Goal: Transaction & Acquisition: Purchase product/service

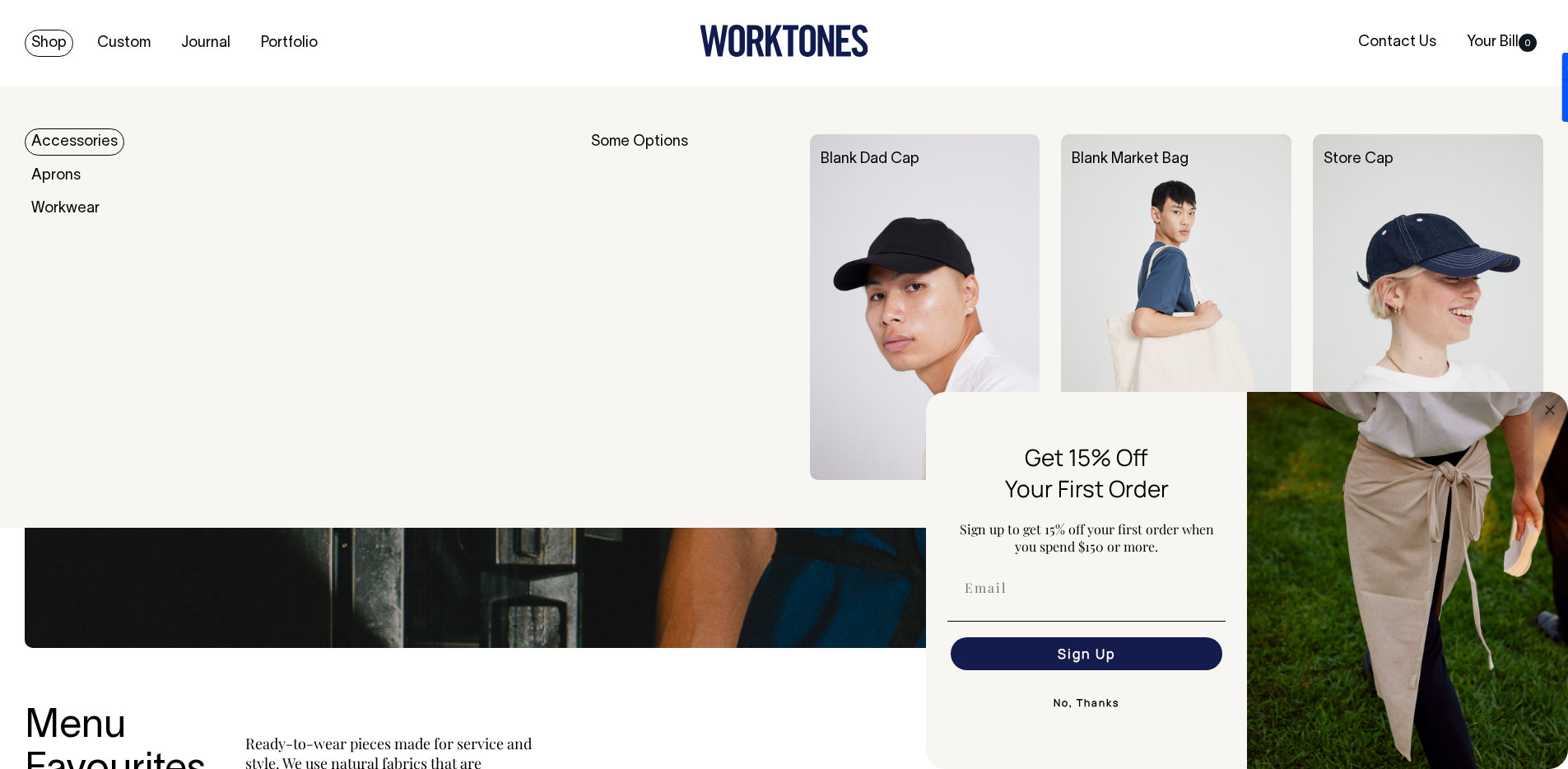
click at [49, 41] on link "Shop" at bounding box center [49, 43] width 49 height 27
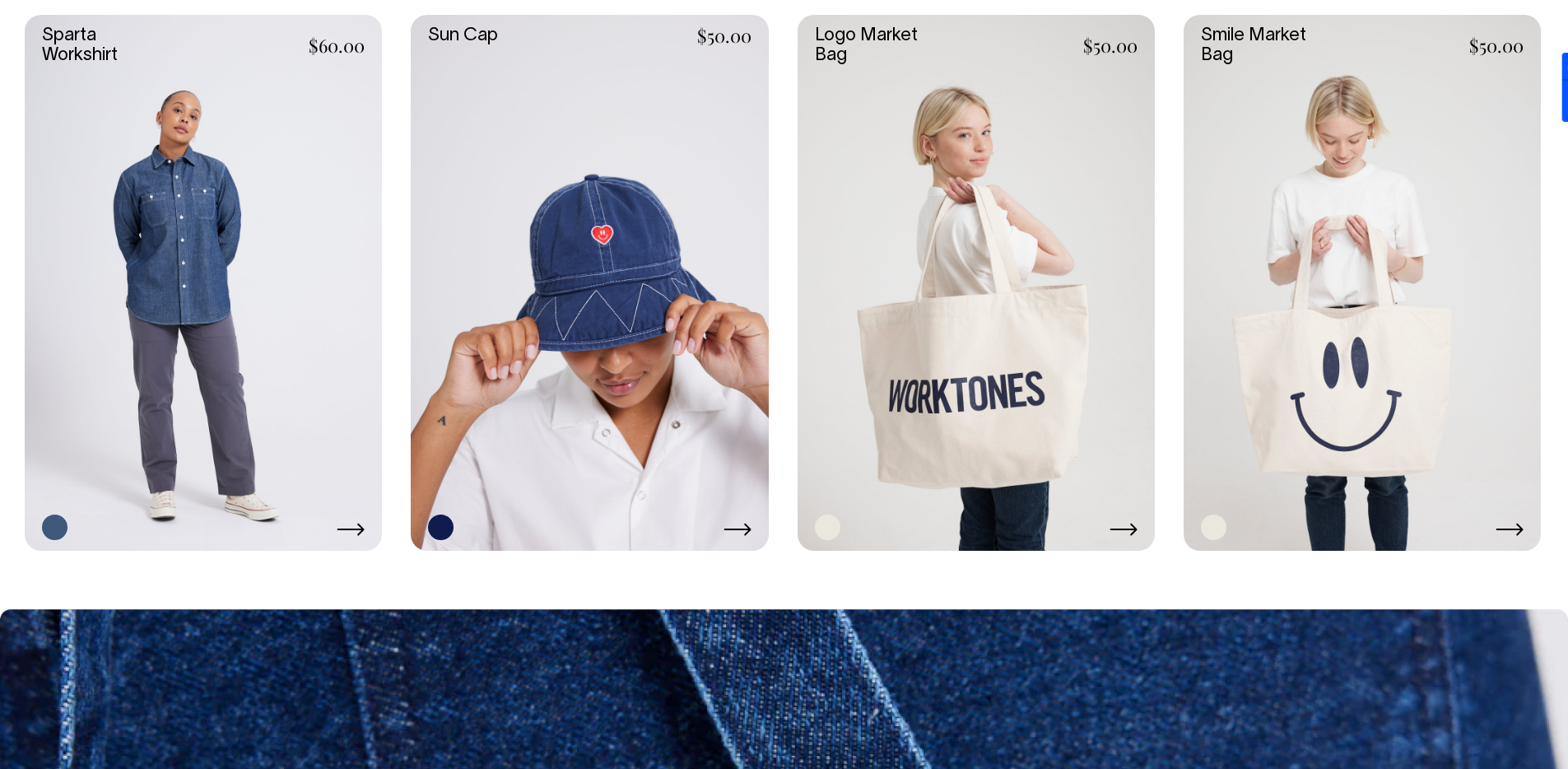
scroll to position [3606, 0]
click at [1123, 518] on div at bounding box center [976, 527] width 323 height 25
click at [1126, 361] on link at bounding box center [976, 282] width 357 height 536
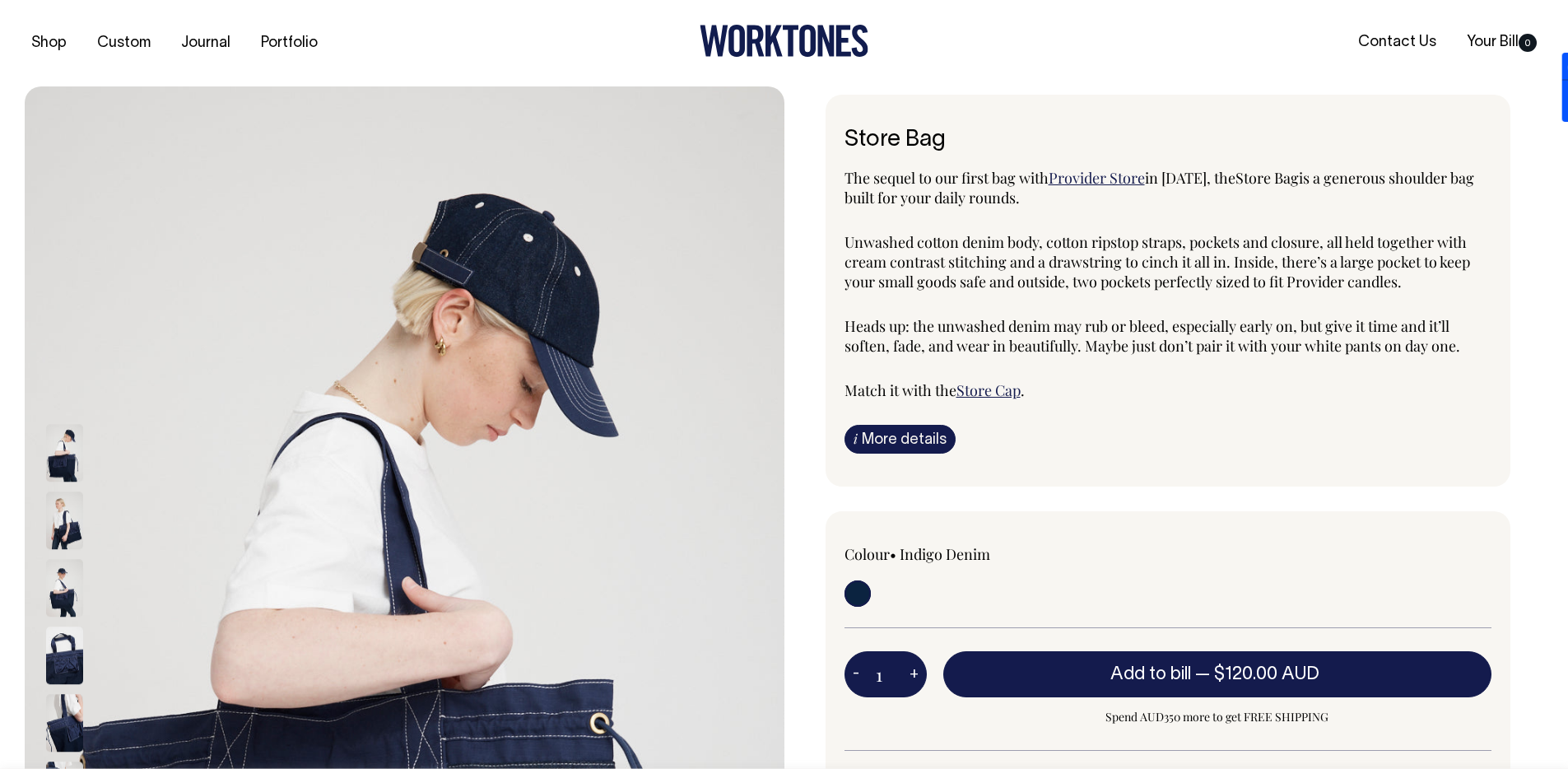
click at [1104, 227] on div "The sequel to our first bag with Provider Store in 2019, the Store Bag is a gen…" at bounding box center [1169, 284] width 648 height 232
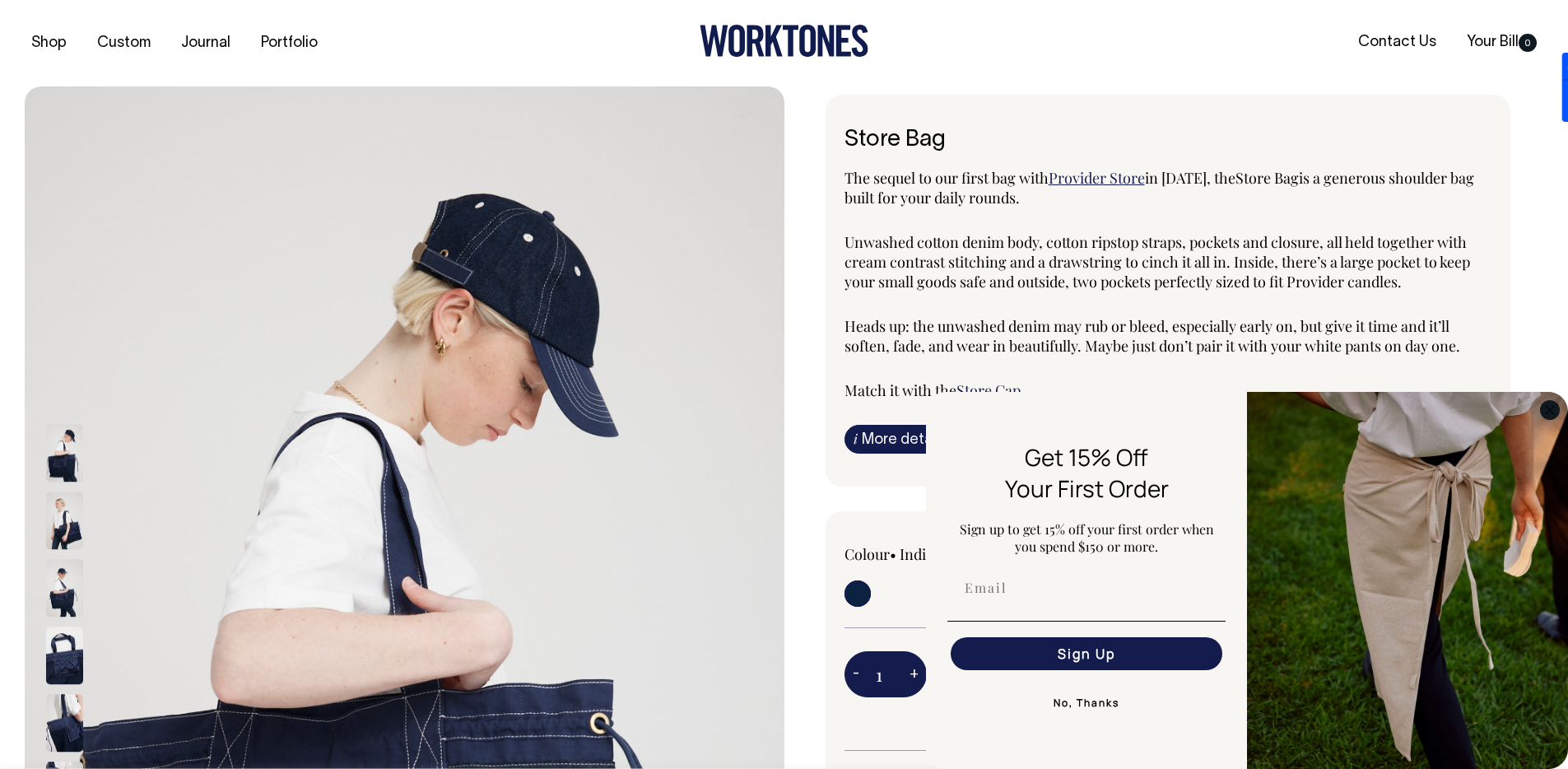
click at [1550, 409] on icon "Close dialog" at bounding box center [1549, 409] width 8 height 8
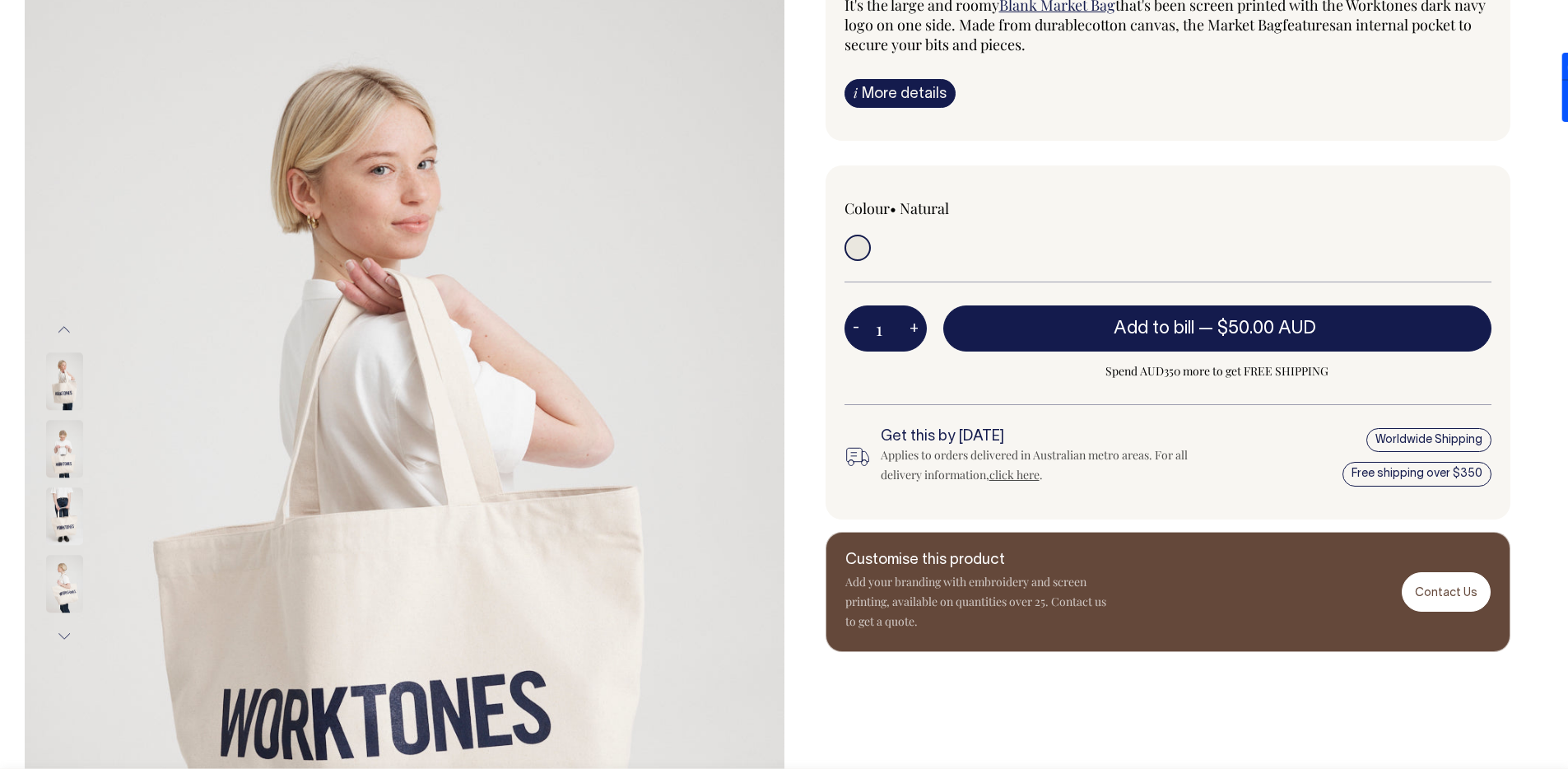
scroll to position [174, 0]
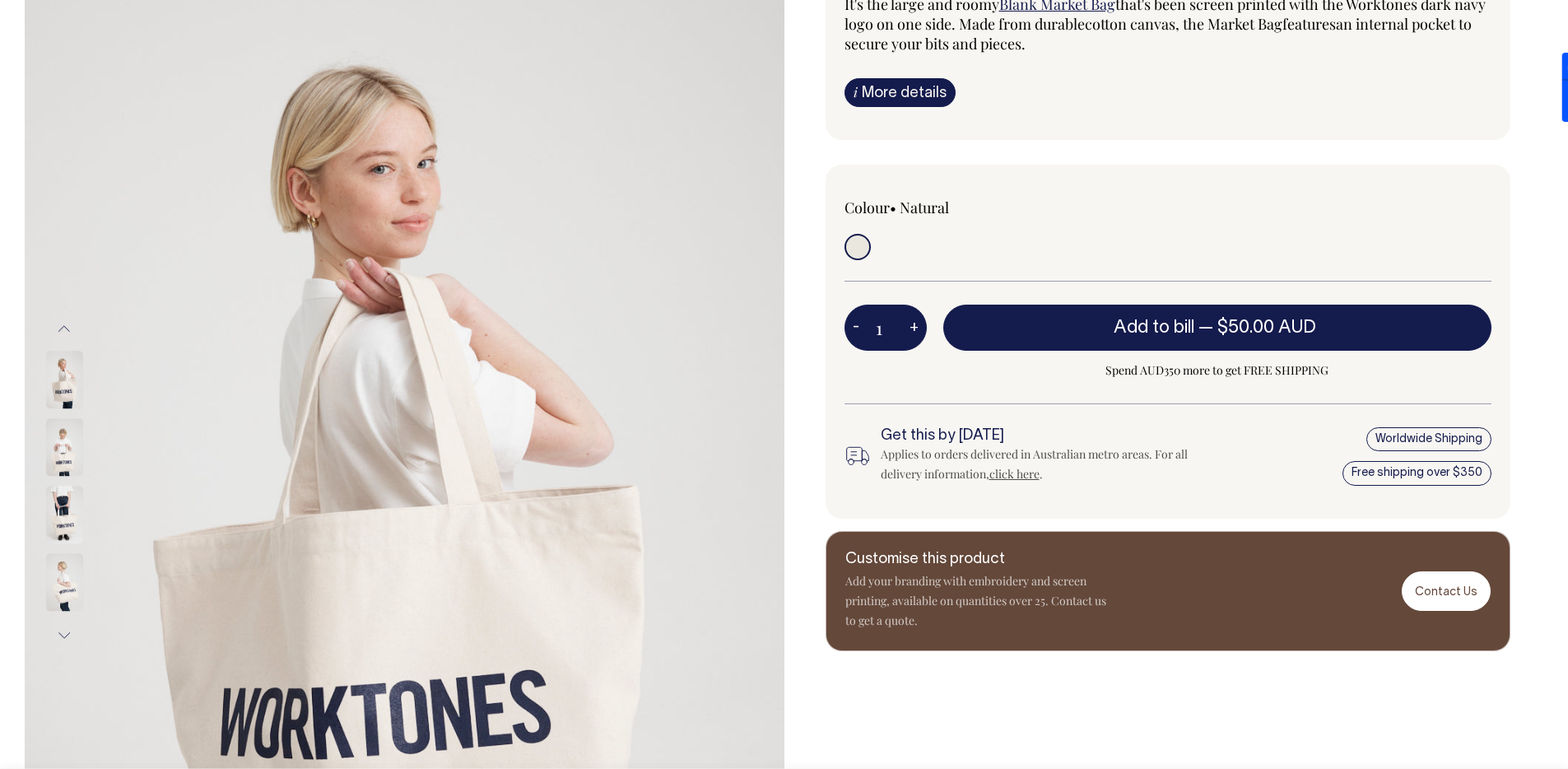
click at [77, 441] on img at bounding box center [64, 448] width 37 height 58
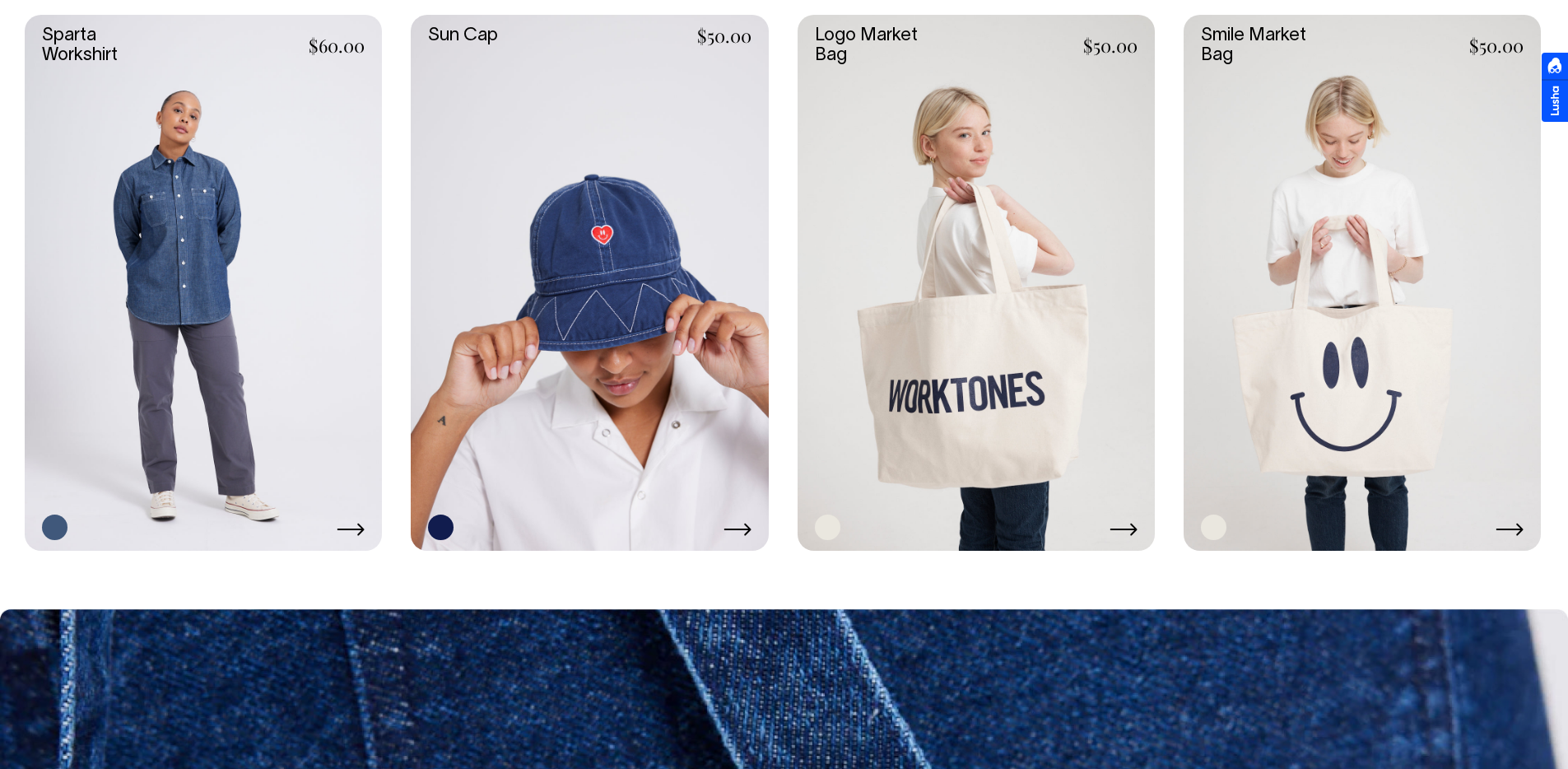
click at [1425, 450] on link at bounding box center [1362, 282] width 357 height 536
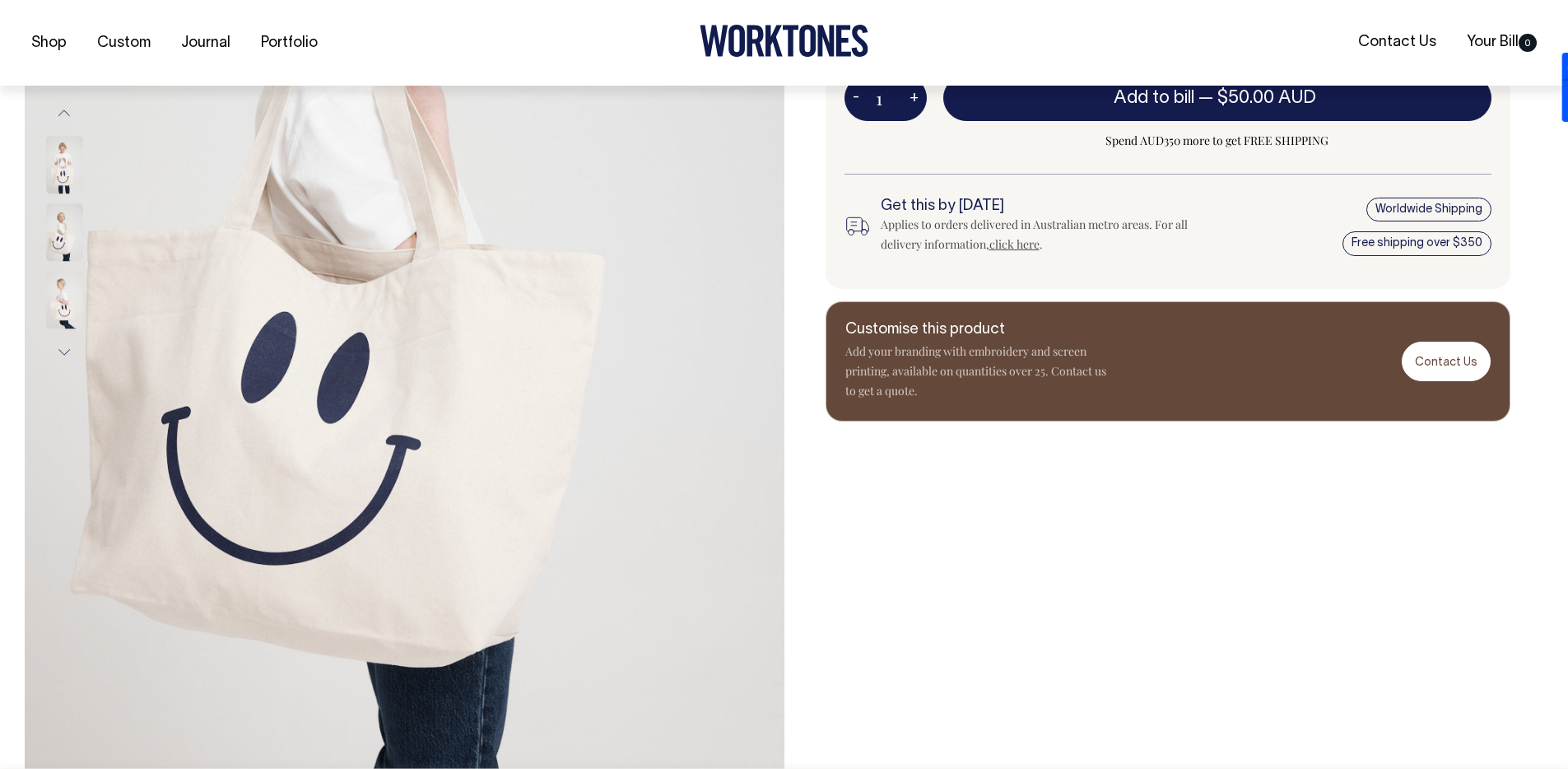
scroll to position [424, 0]
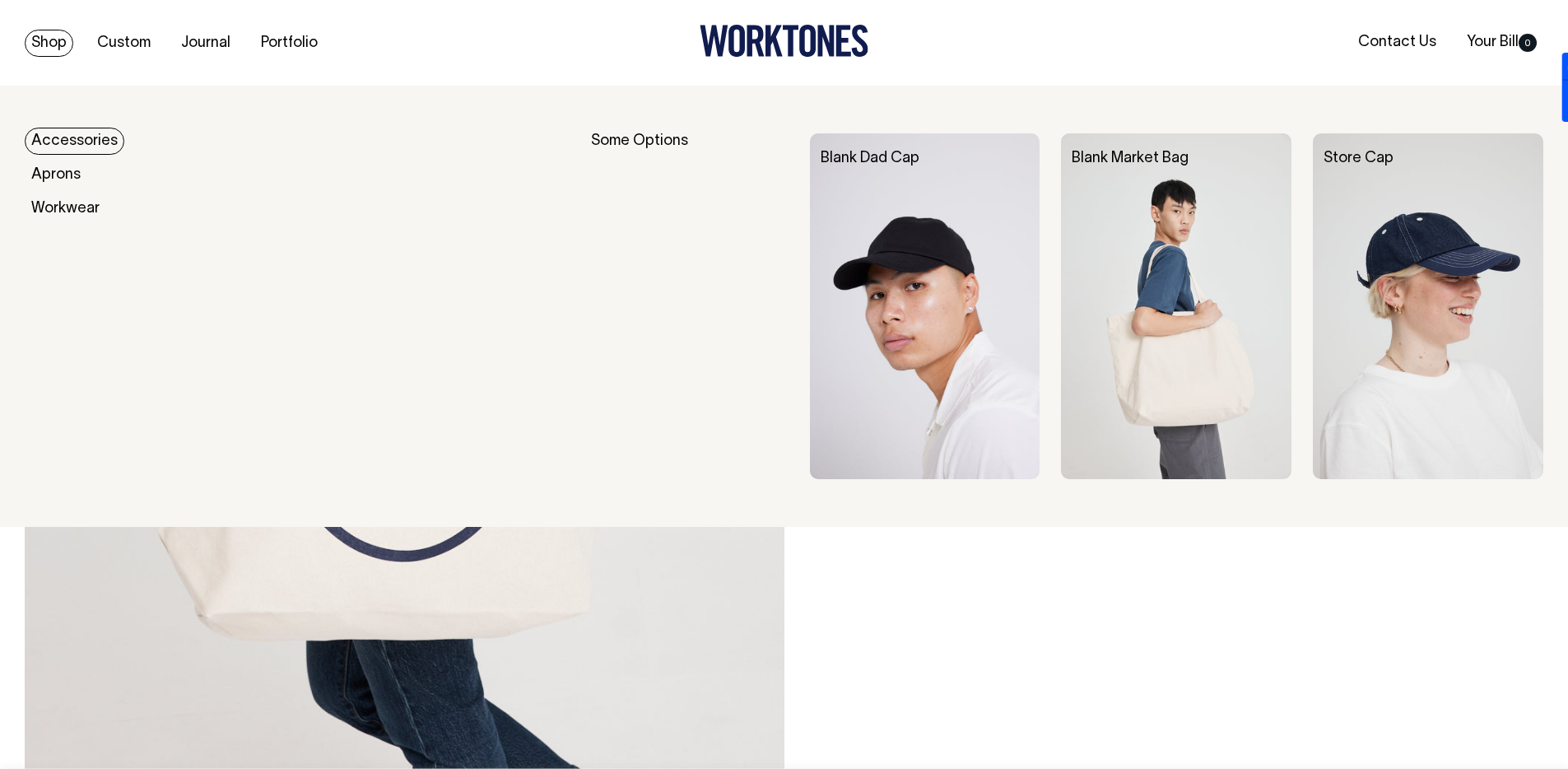
click at [45, 52] on link "Shop" at bounding box center [49, 43] width 49 height 27
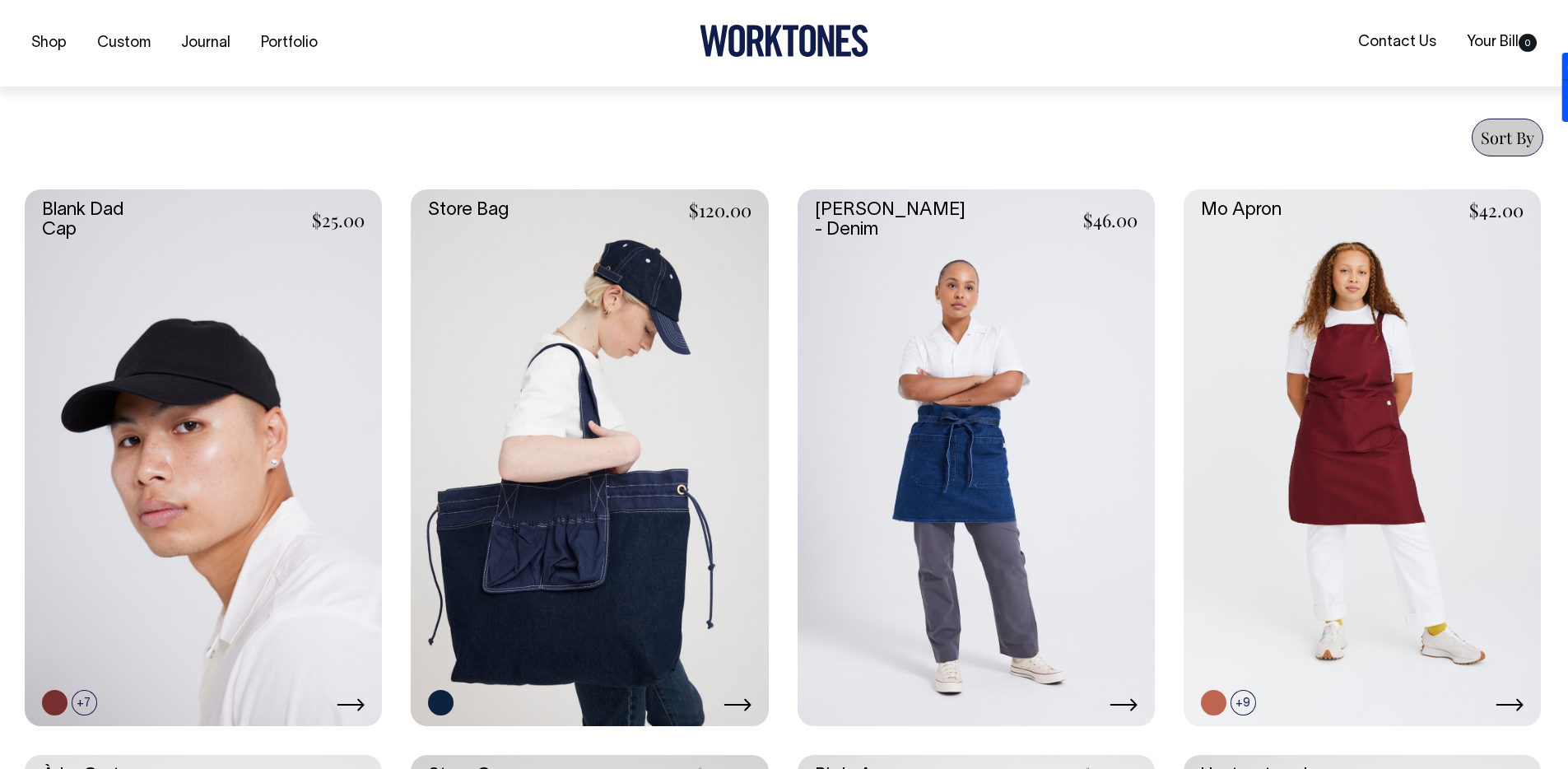
scroll to position [607, 0]
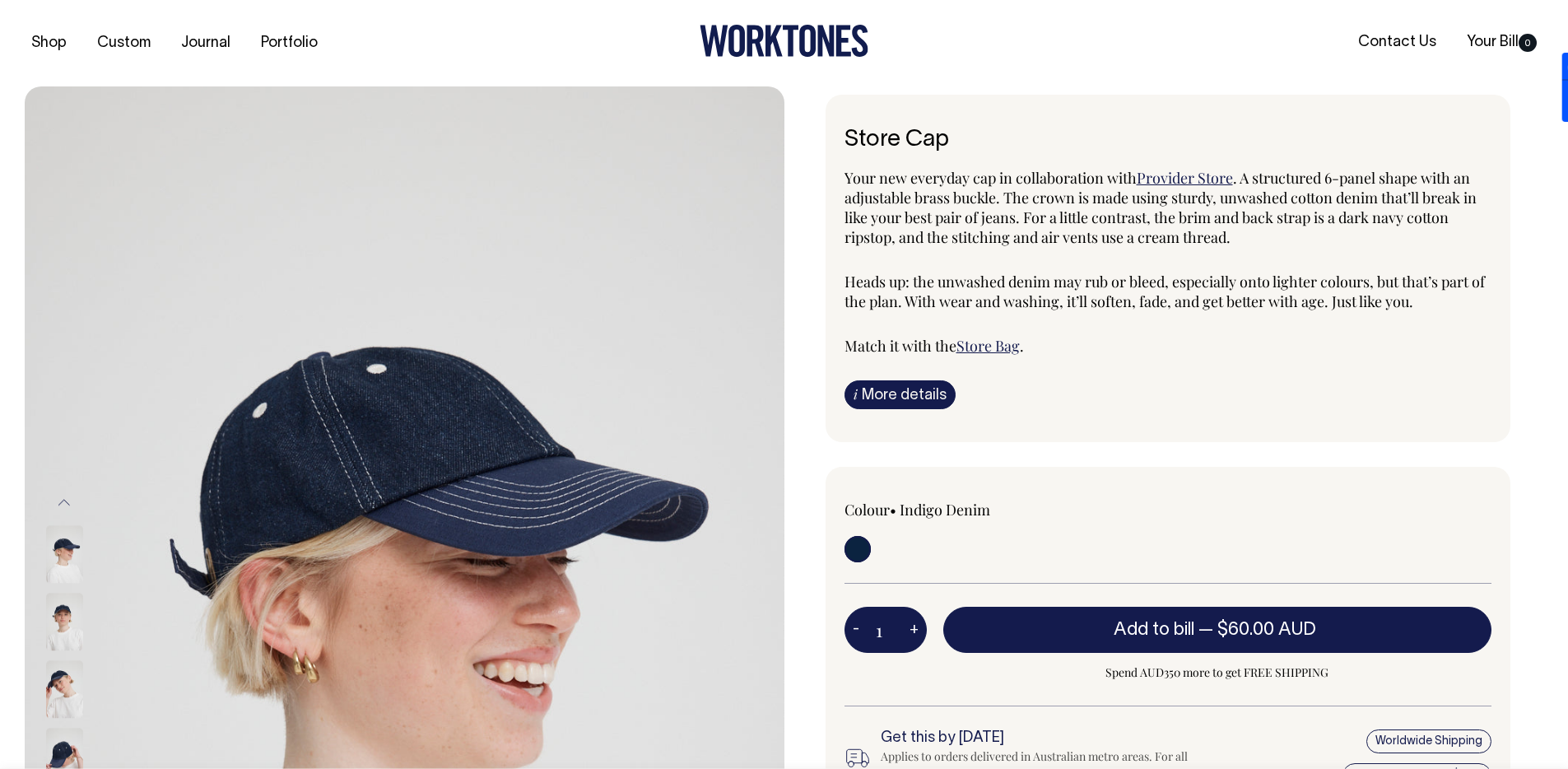
click at [811, 236] on div "Store Cap Your new everyday cap in collaboration with Provider Store . A struct…" at bounding box center [1164, 523] width 760 height 859
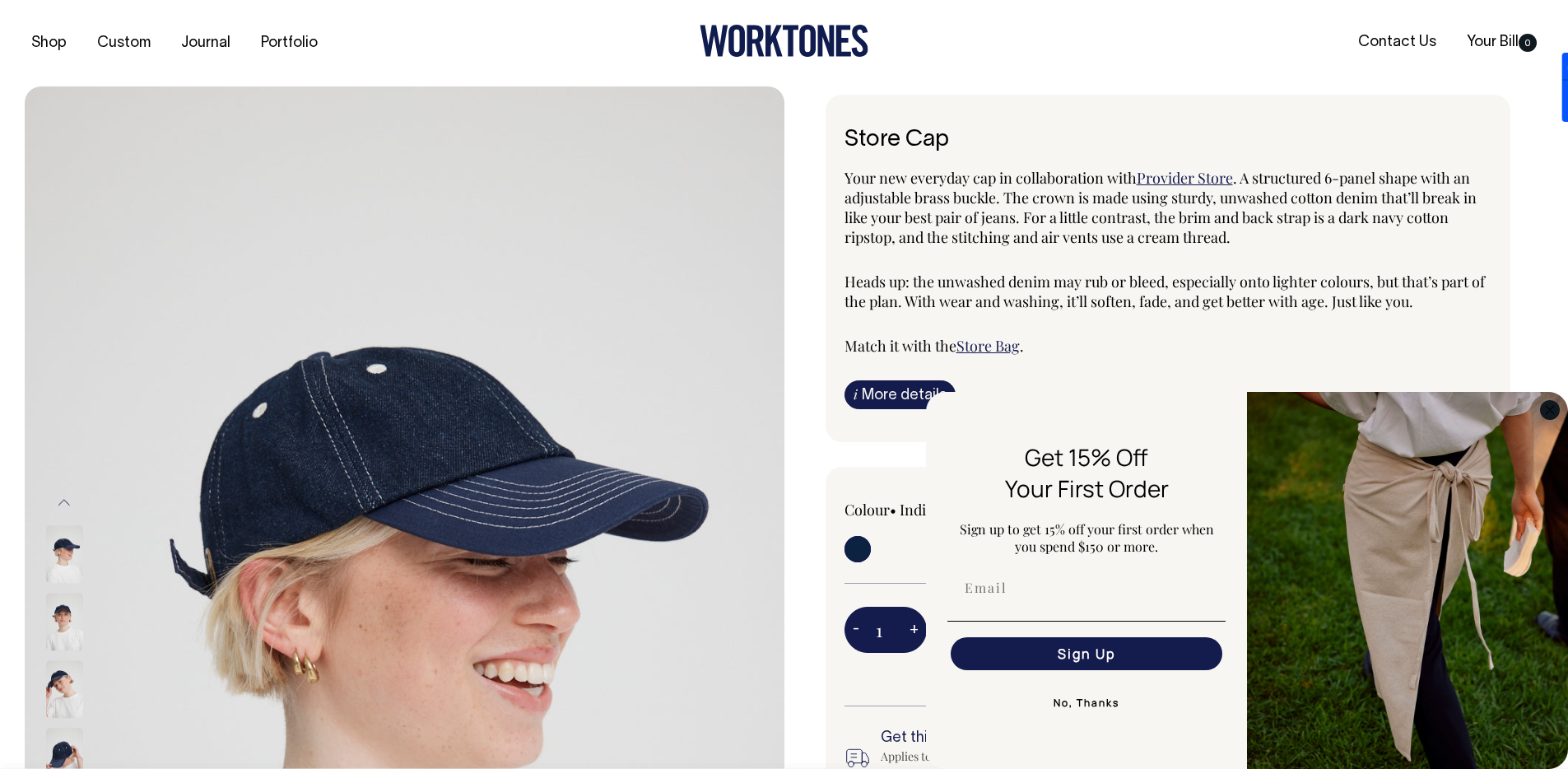
click at [1549, 411] on circle "Close dialog" at bounding box center [1550, 409] width 19 height 19
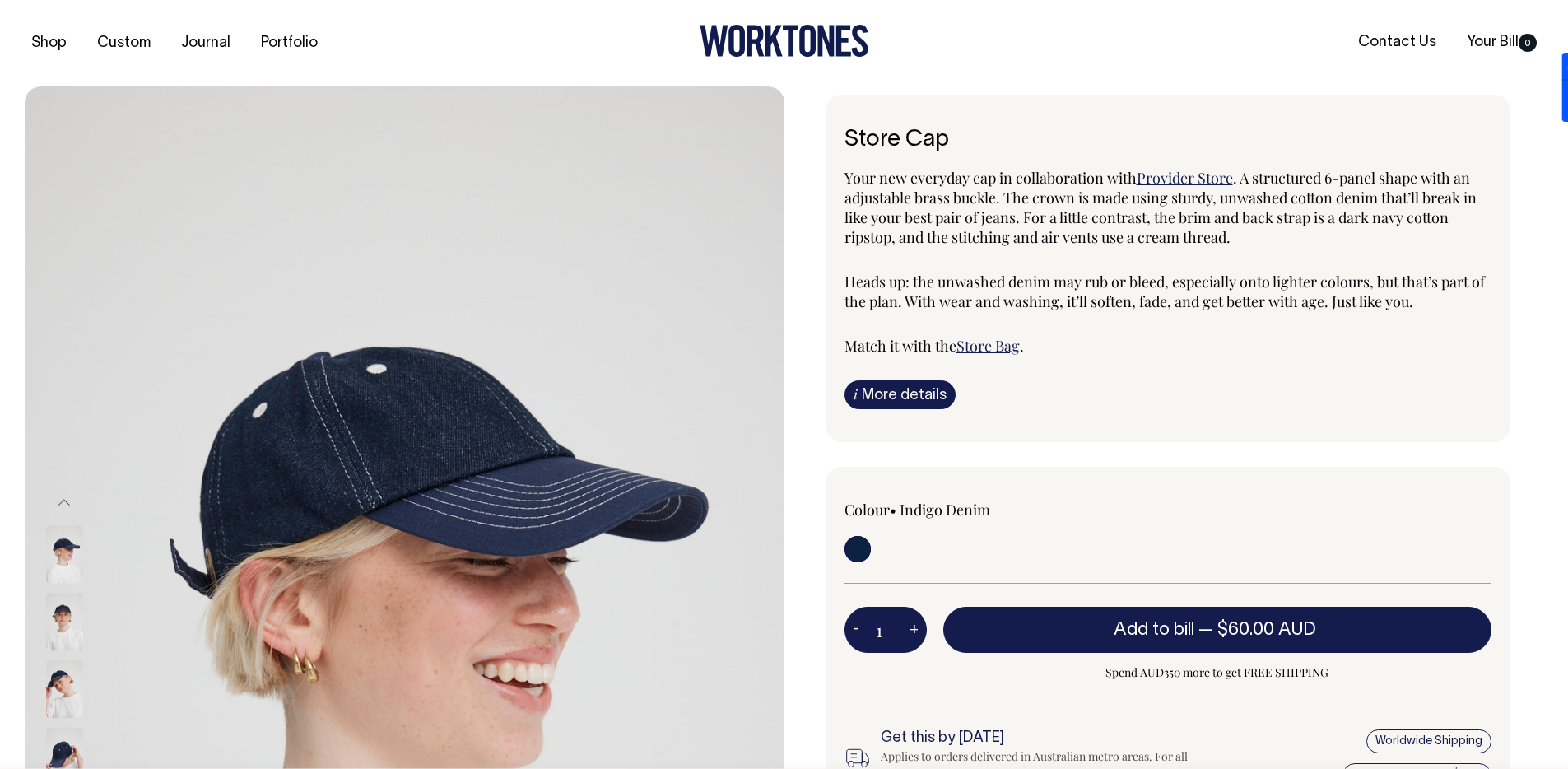
click at [808, 233] on div "Store Cap Your new everyday cap in collaboration with Provider Store . A struct…" at bounding box center [1164, 523] width 760 height 859
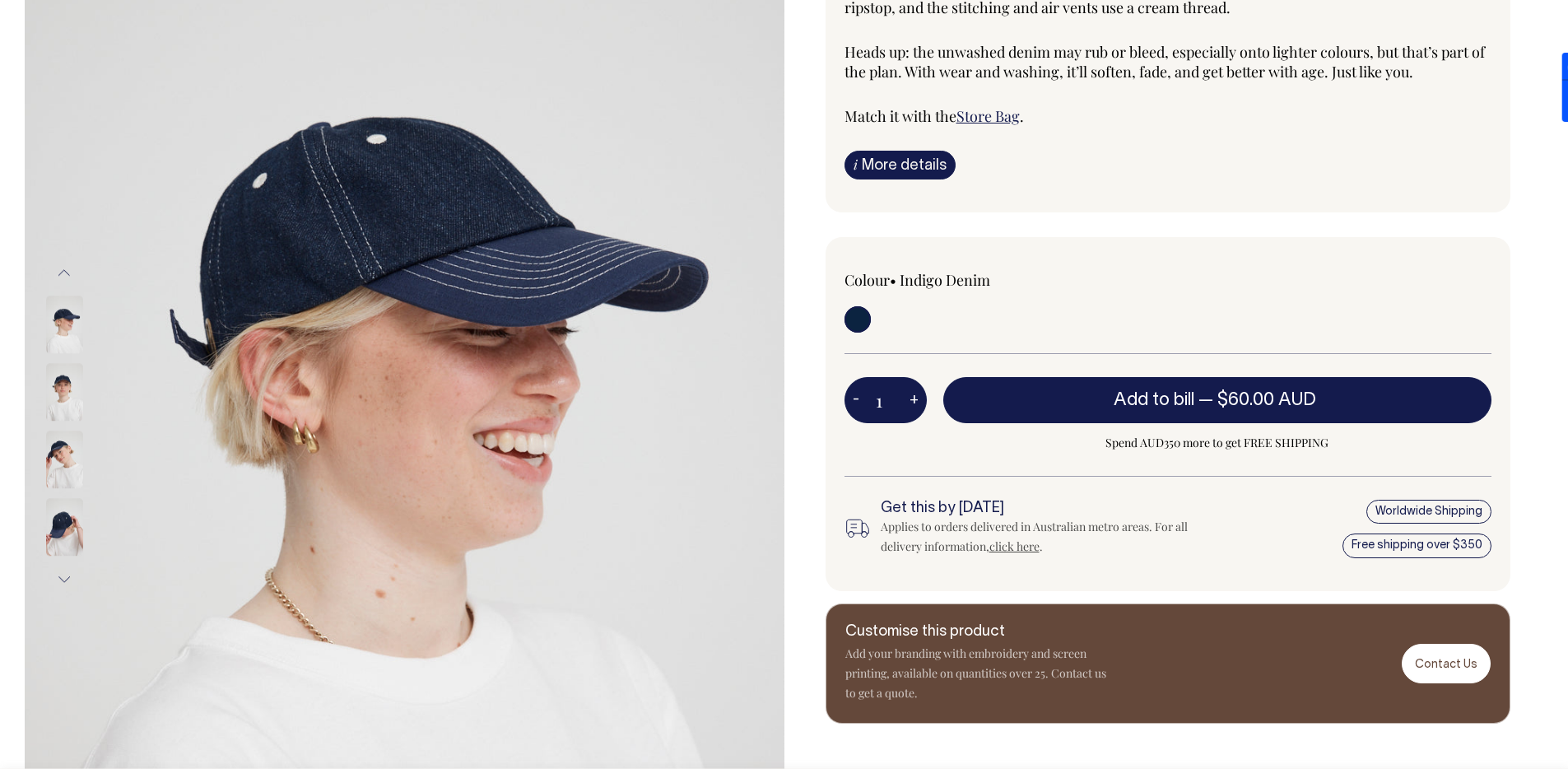
scroll to position [230, 0]
click at [64, 401] on img at bounding box center [64, 392] width 37 height 58
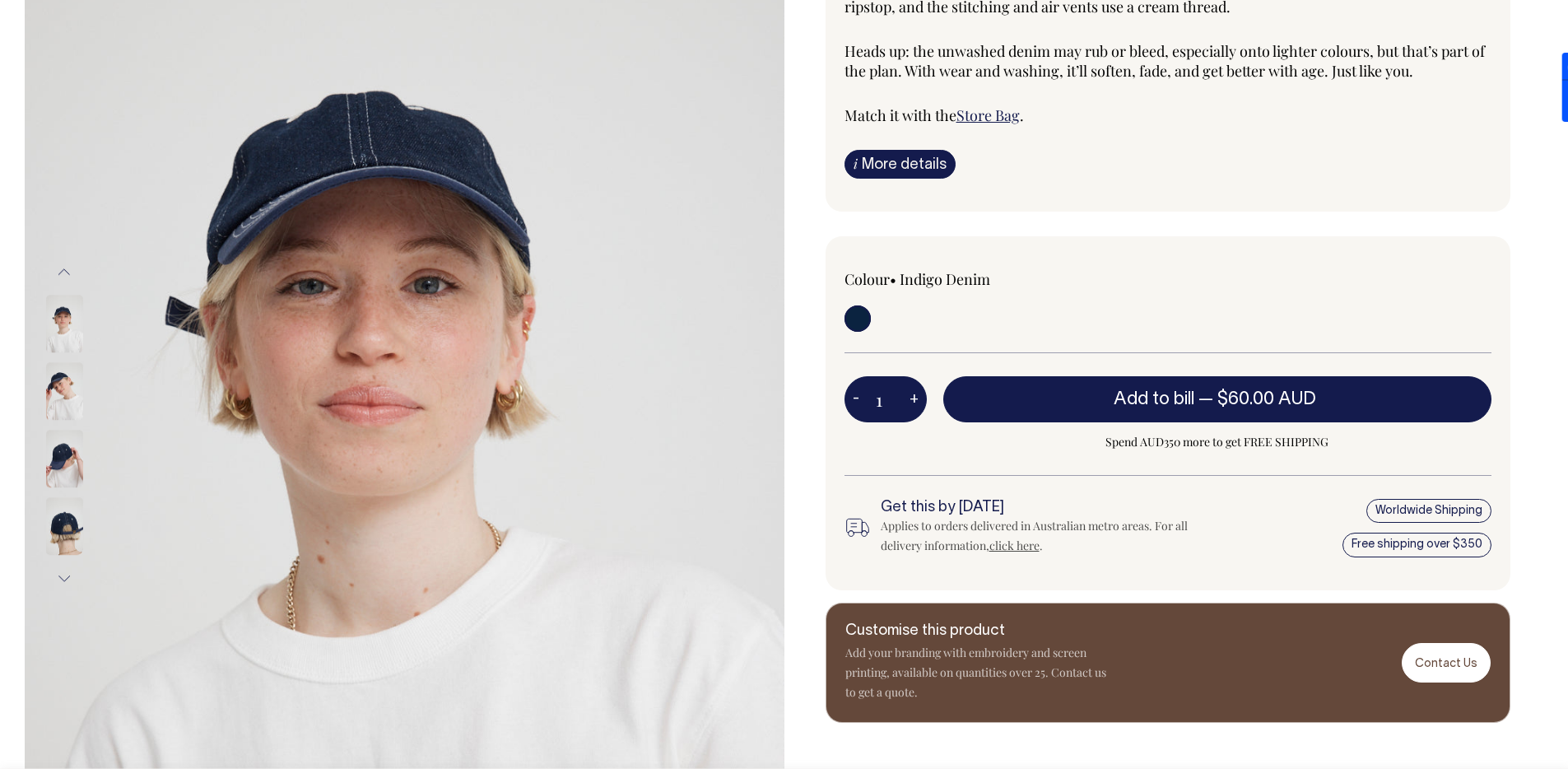
click at [53, 461] on img at bounding box center [64, 460] width 37 height 58
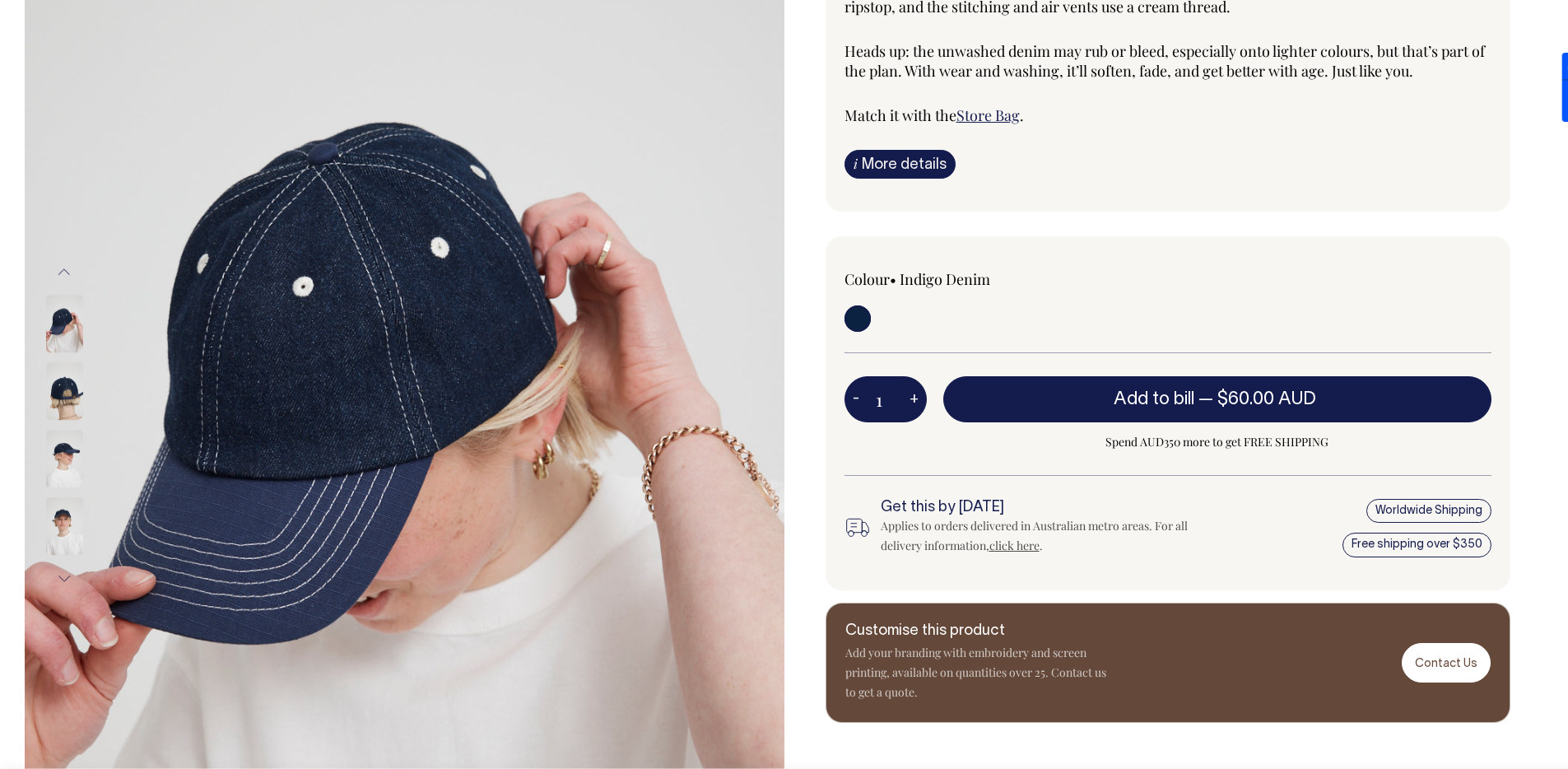
click at [69, 453] on img at bounding box center [64, 460] width 37 height 58
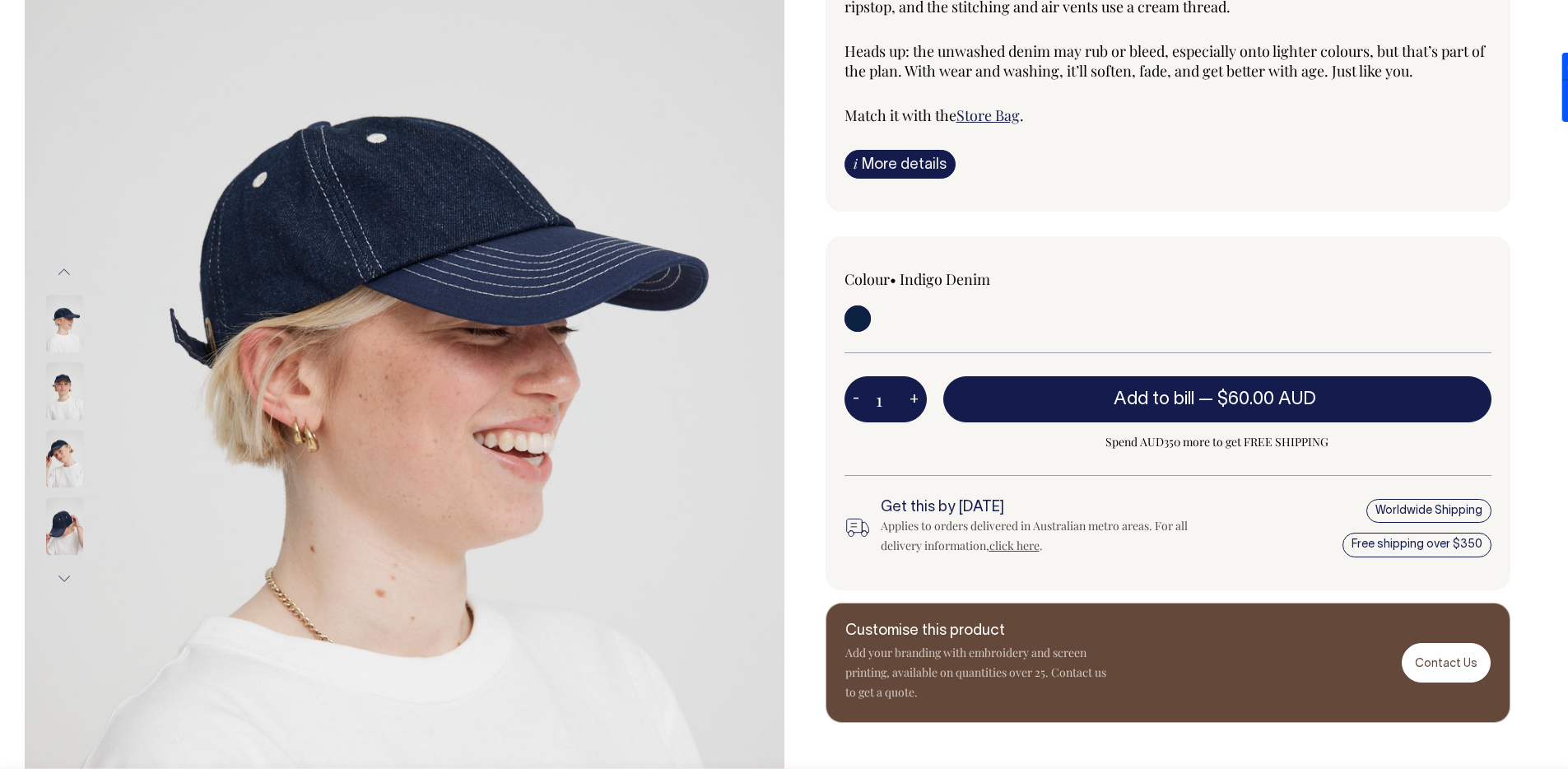
click at [78, 397] on img at bounding box center [64, 392] width 37 height 58
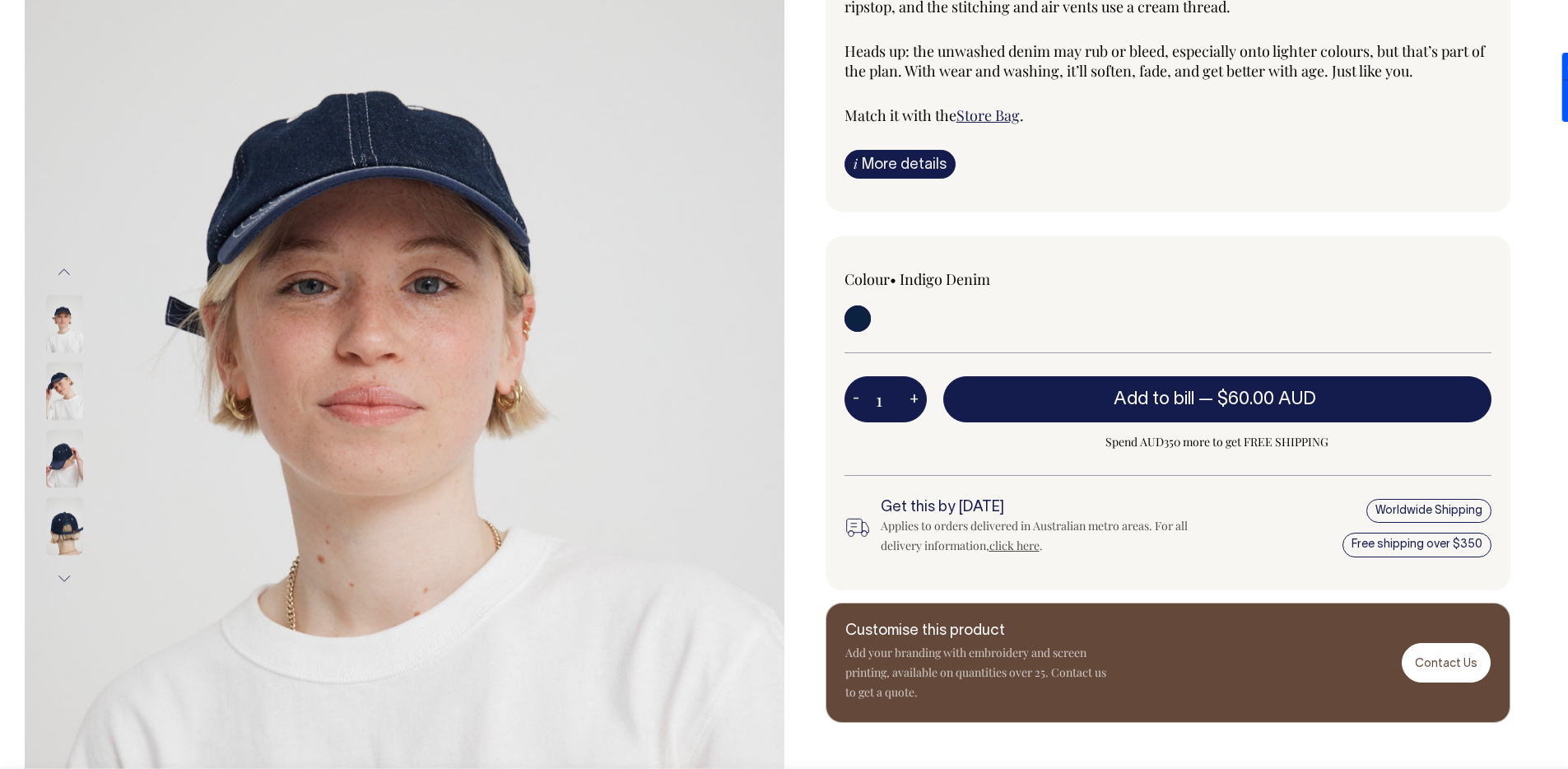
click at [63, 458] on img at bounding box center [64, 460] width 37 height 58
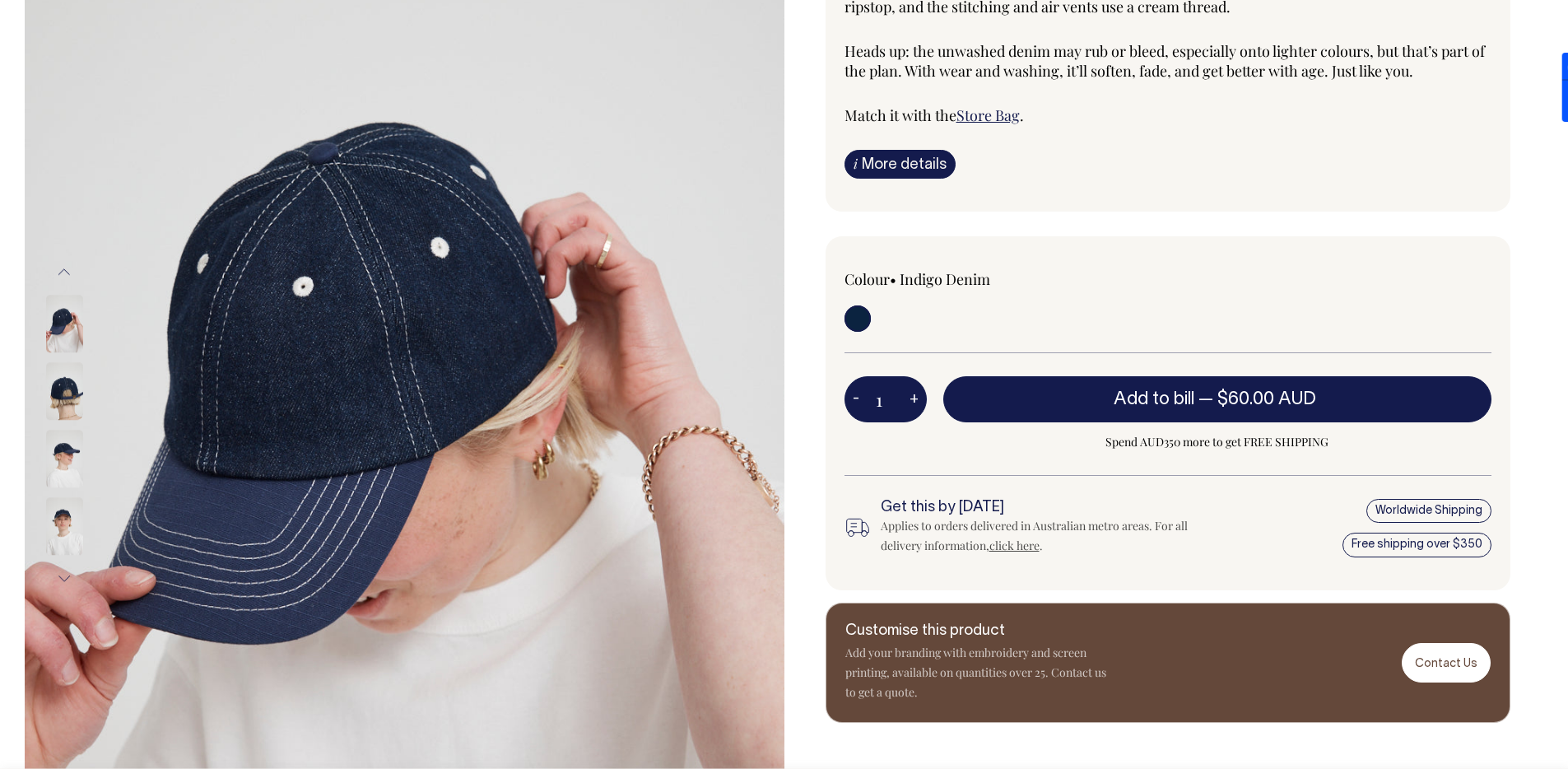
click at [72, 470] on img at bounding box center [64, 460] width 37 height 58
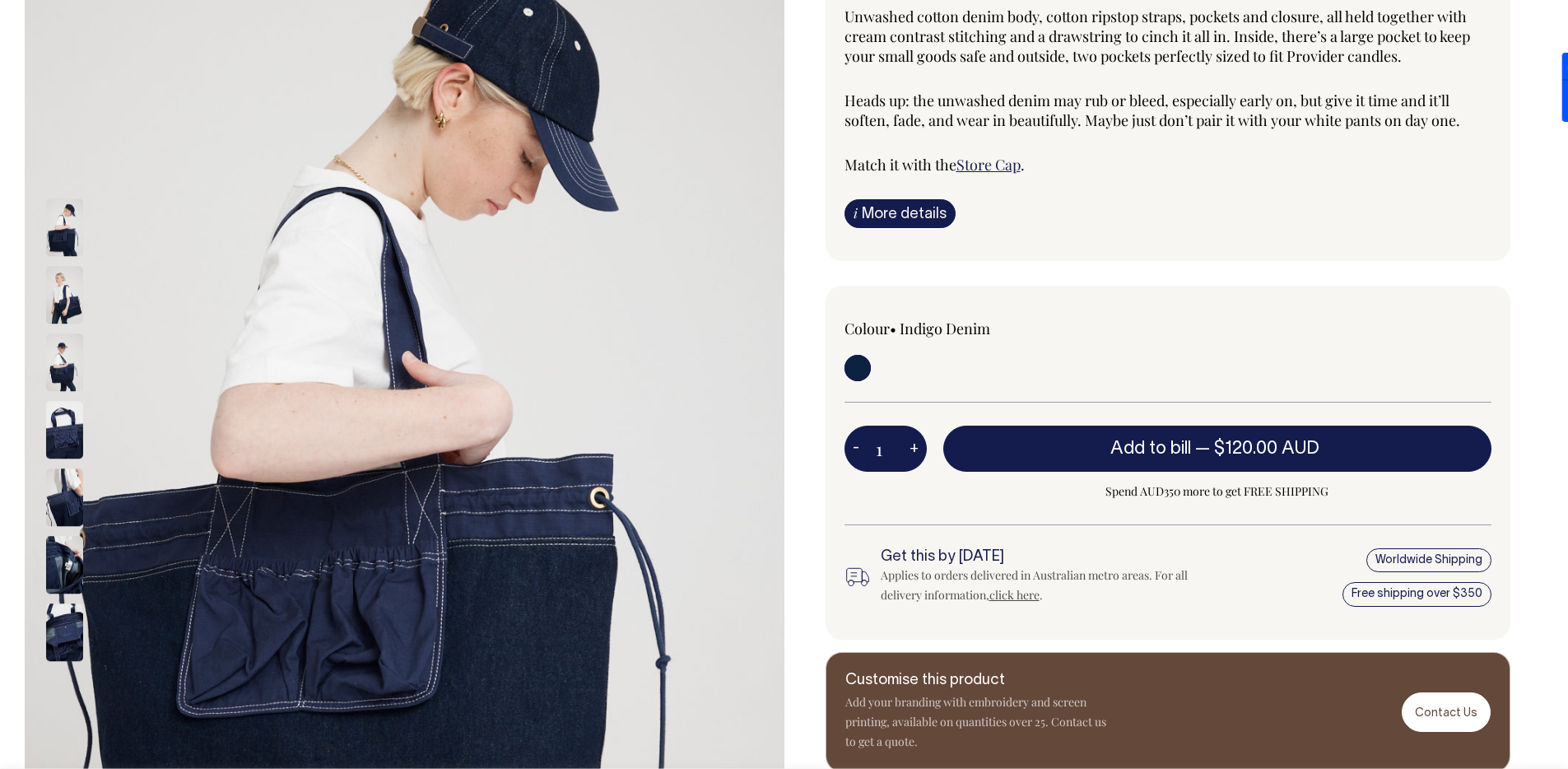
scroll to position [227, 0]
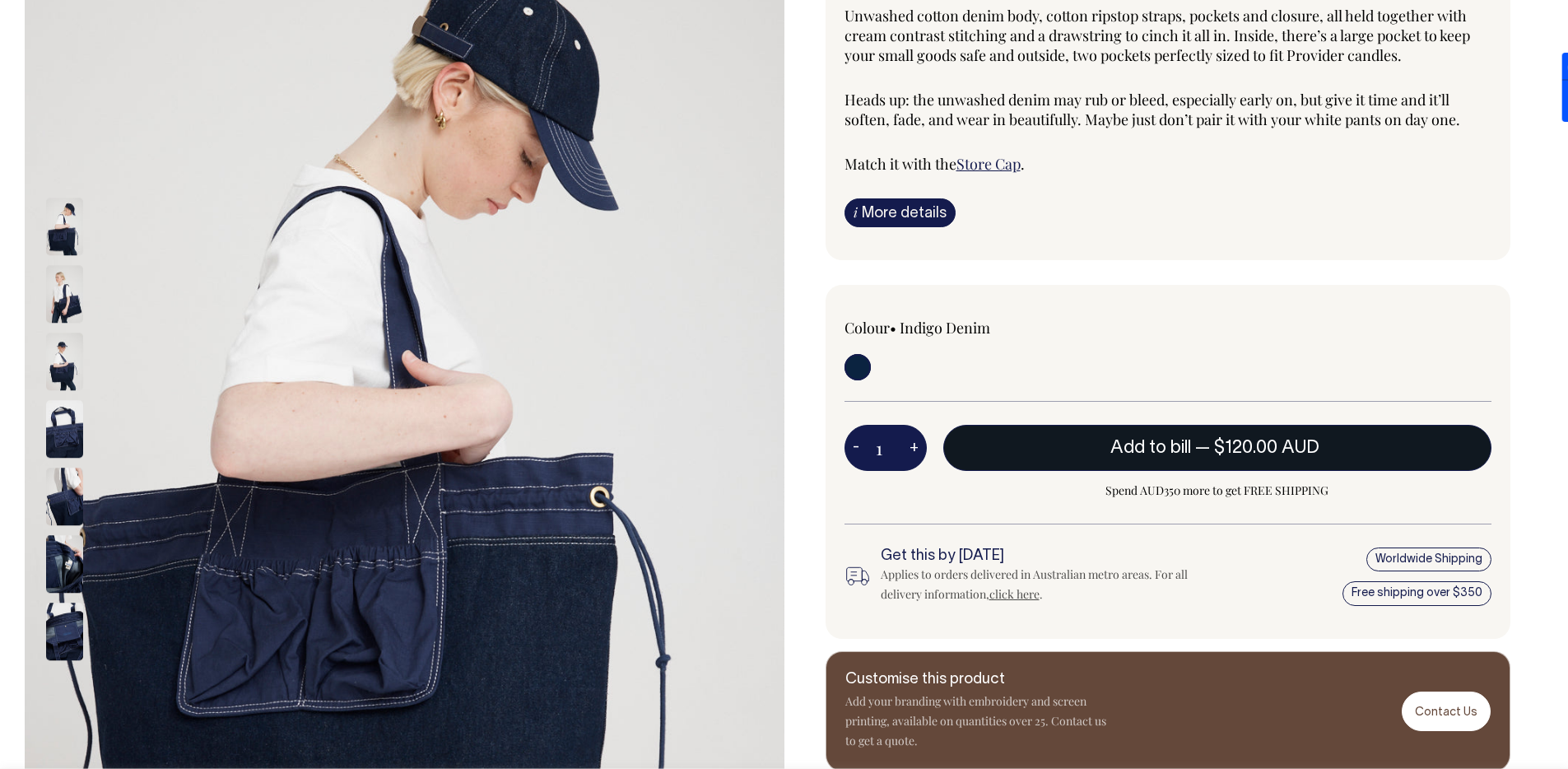
click at [1158, 456] on button "Add to bill — $120.00 AUD" at bounding box center [1218, 447] width 549 height 46
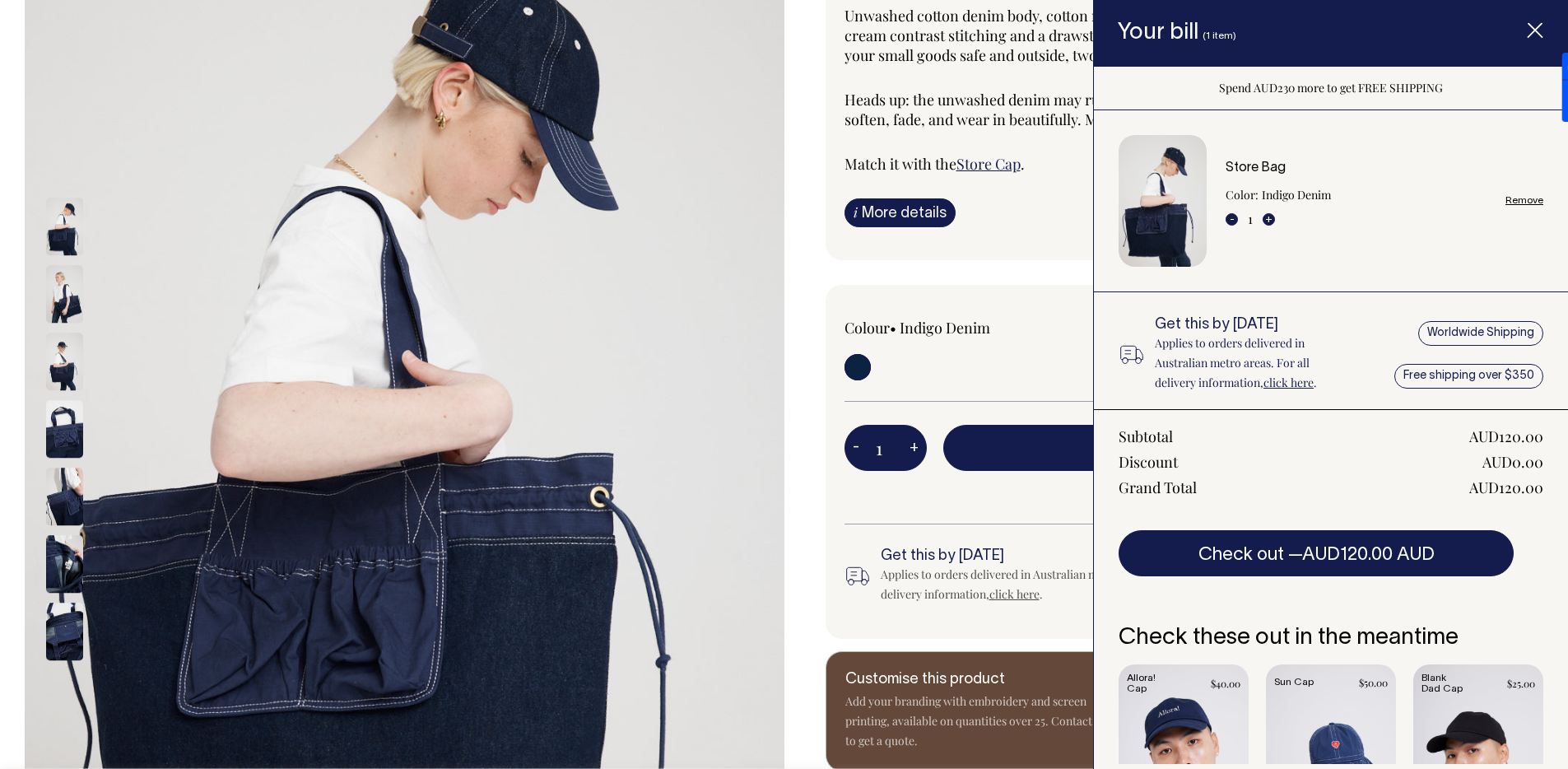
click at [1519, 37] on span "Item added to your cart" at bounding box center [1535, 33] width 66 height 70
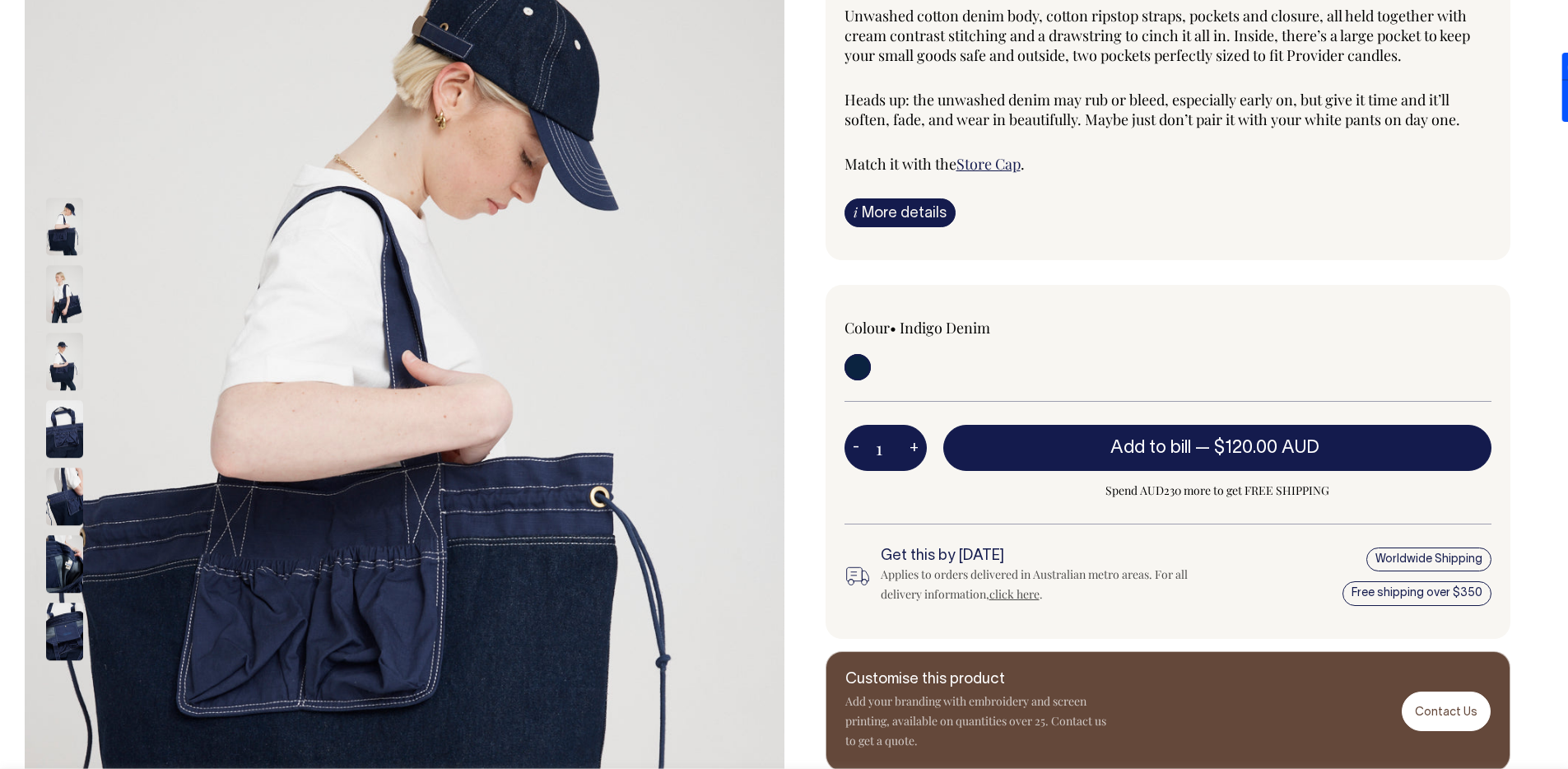
click at [986, 159] on link "Store Cap" at bounding box center [988, 164] width 64 height 20
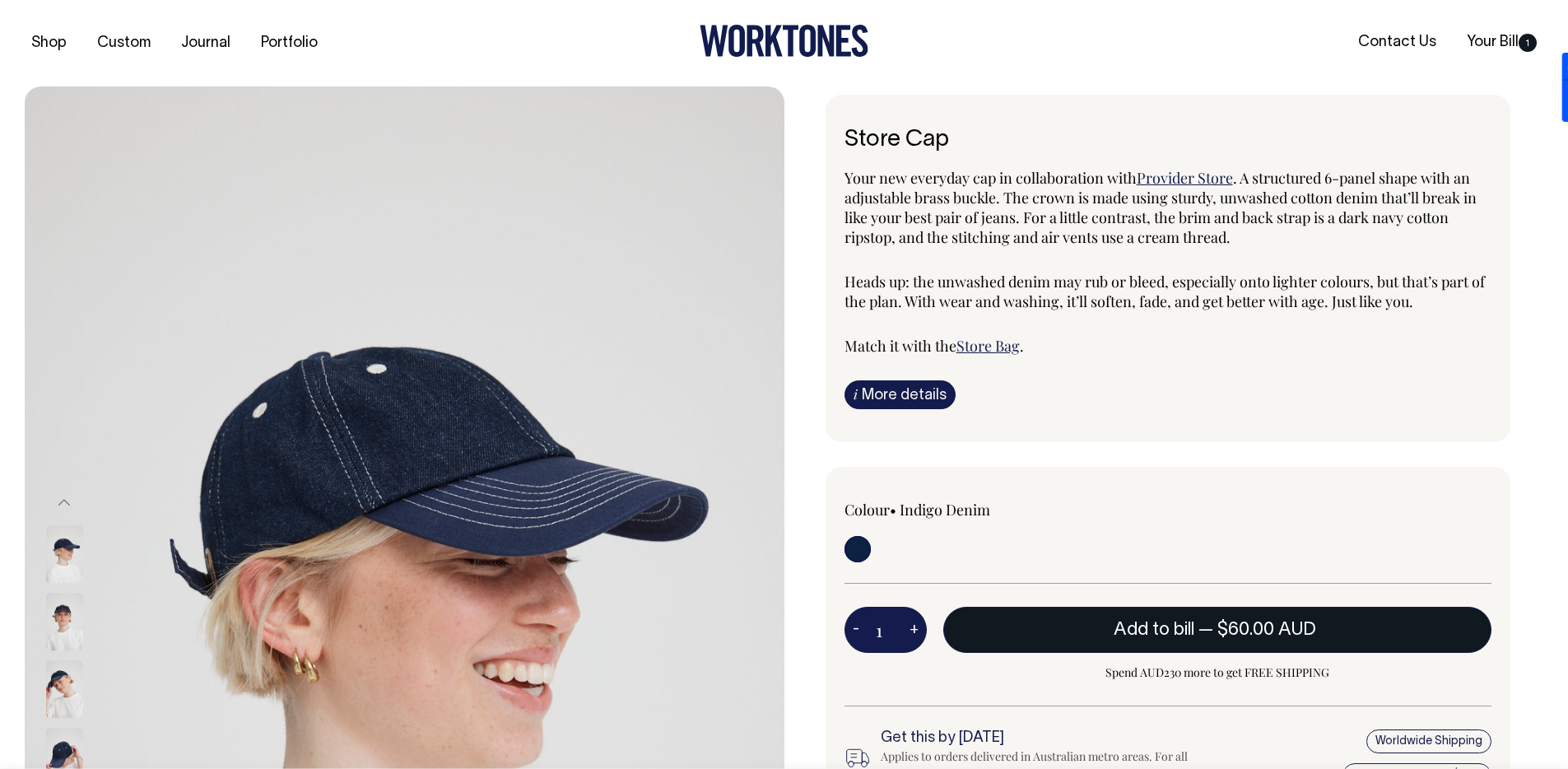
click at [1224, 635] on span "$60.00 AUD" at bounding box center [1267, 630] width 99 height 16
